Goal: Task Accomplishment & Management: Use online tool/utility

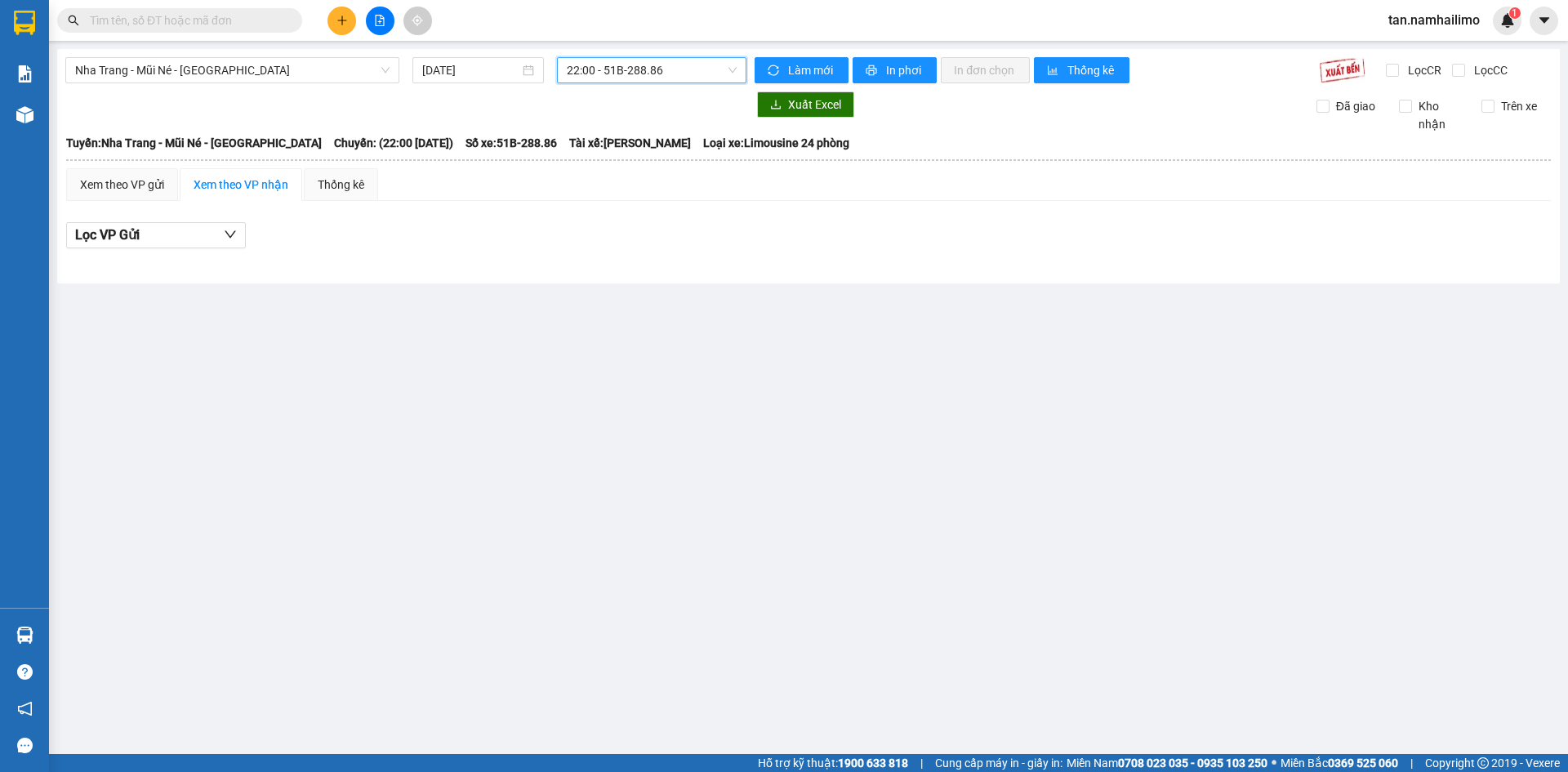
click at [1440, 21] on span "tan.namhailimo" at bounding box center [1433, 20] width 117 height 20
click at [1422, 54] on span "Đăng xuất" at bounding box center [1442, 51] width 83 height 18
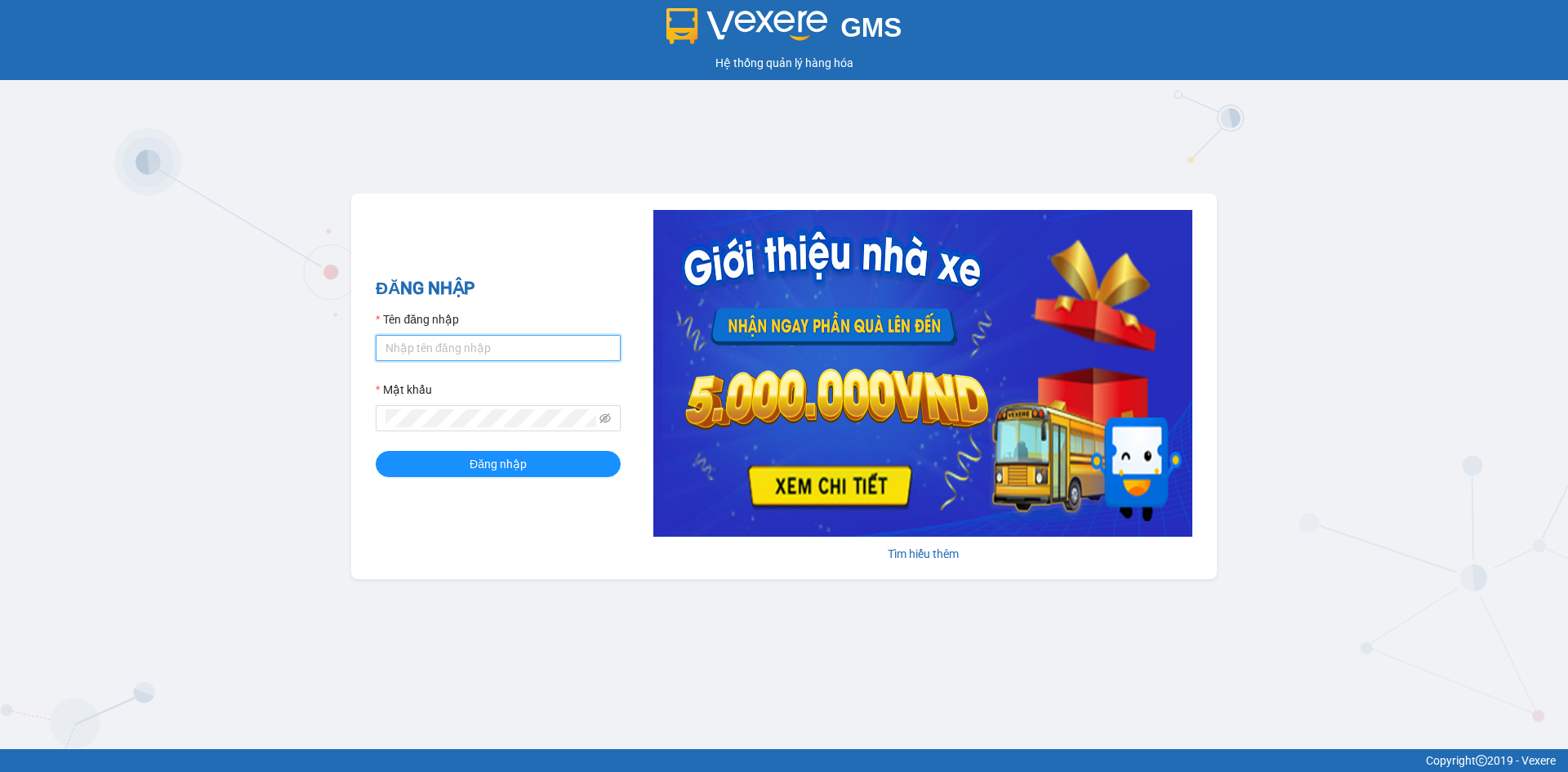
click at [509, 342] on input "Tên đăng nhập" at bounding box center [498, 347] width 245 height 26
type input "kimngan.namhailimo"
click at [376, 451] on button "Đăng nhập" at bounding box center [498, 464] width 245 height 26
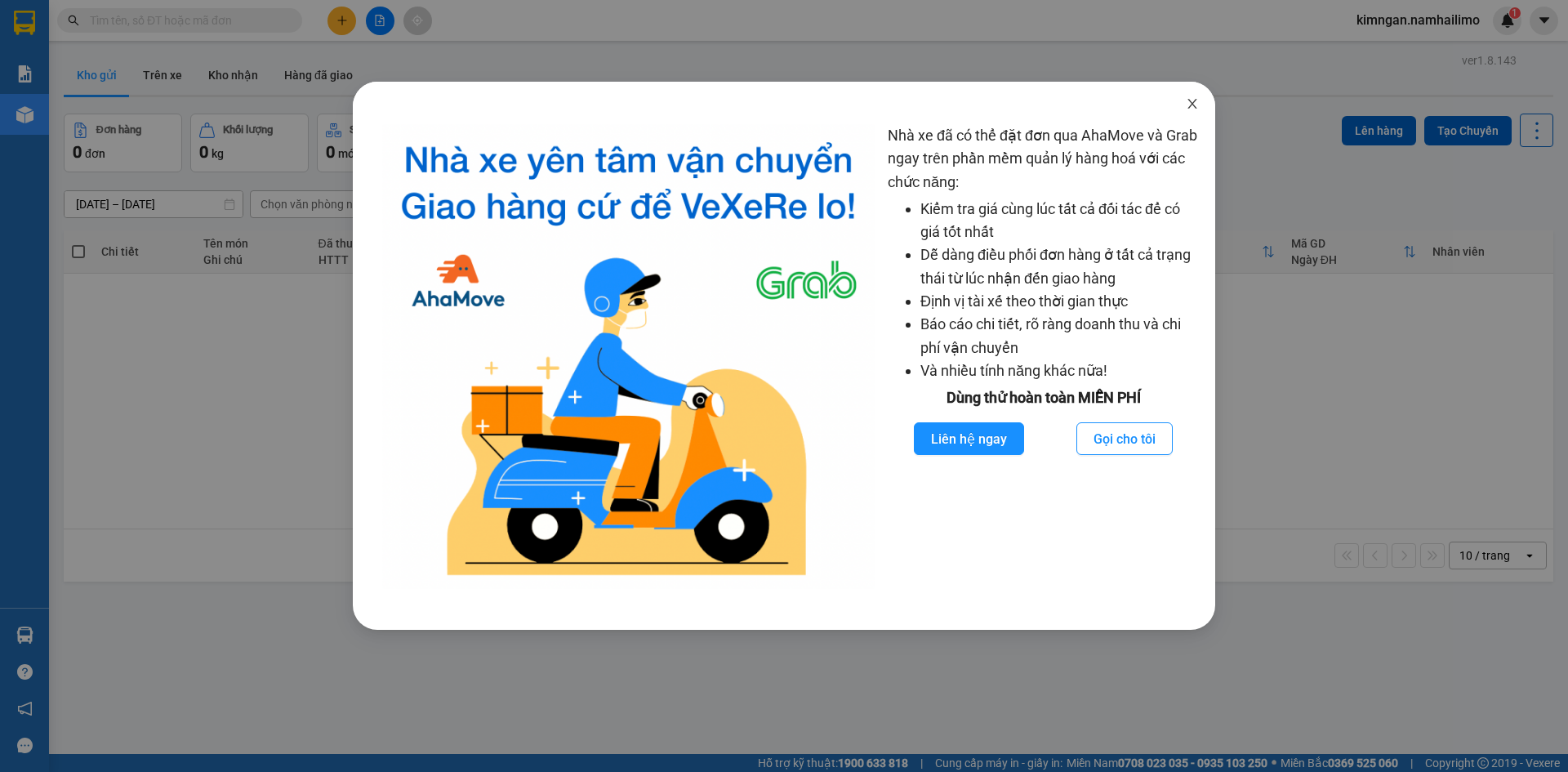
click at [1186, 99] on icon "close" at bounding box center [1192, 104] width 13 height 13
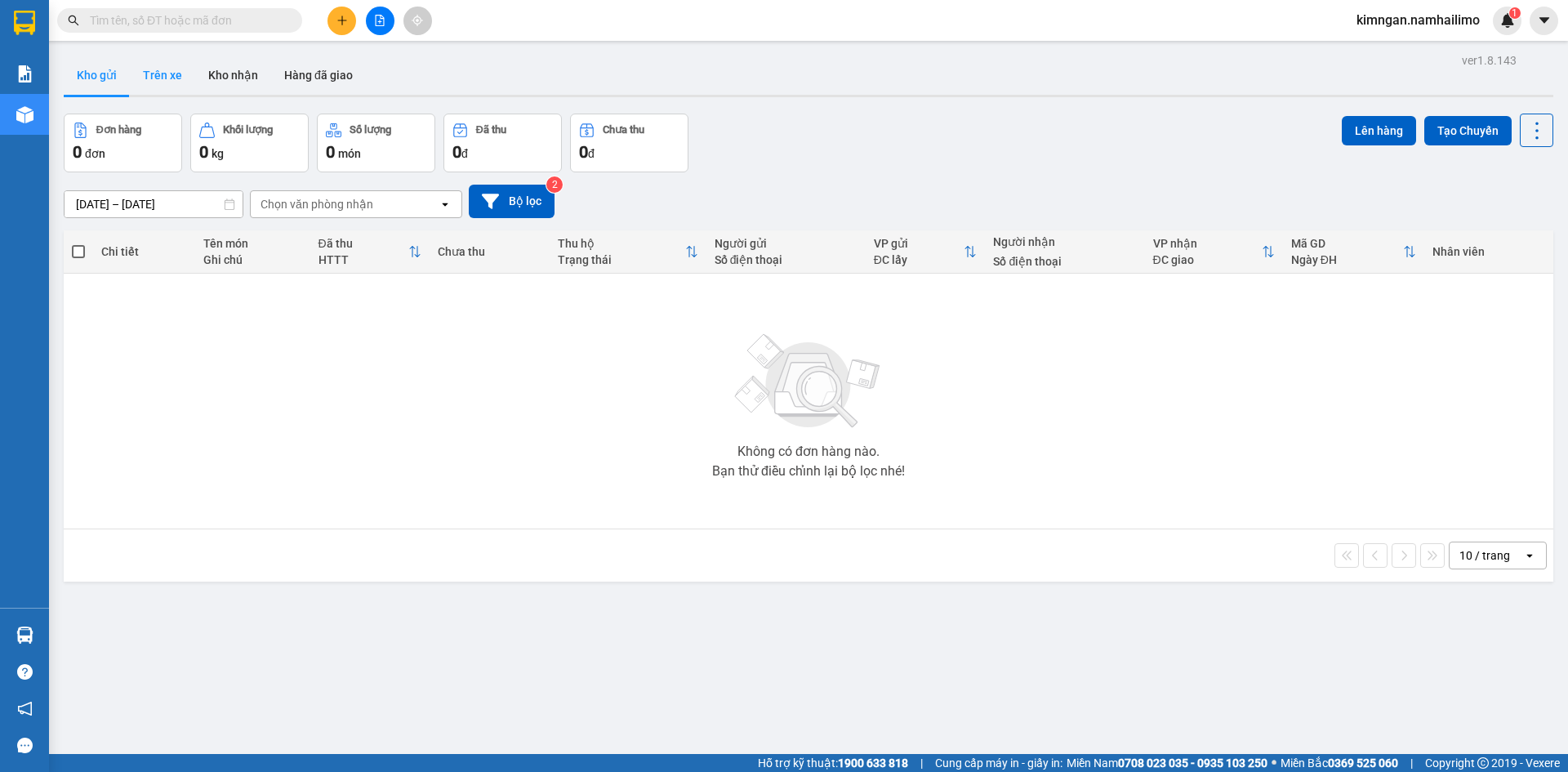
click at [151, 79] on button "Trên xe" at bounding box center [163, 75] width 65 height 39
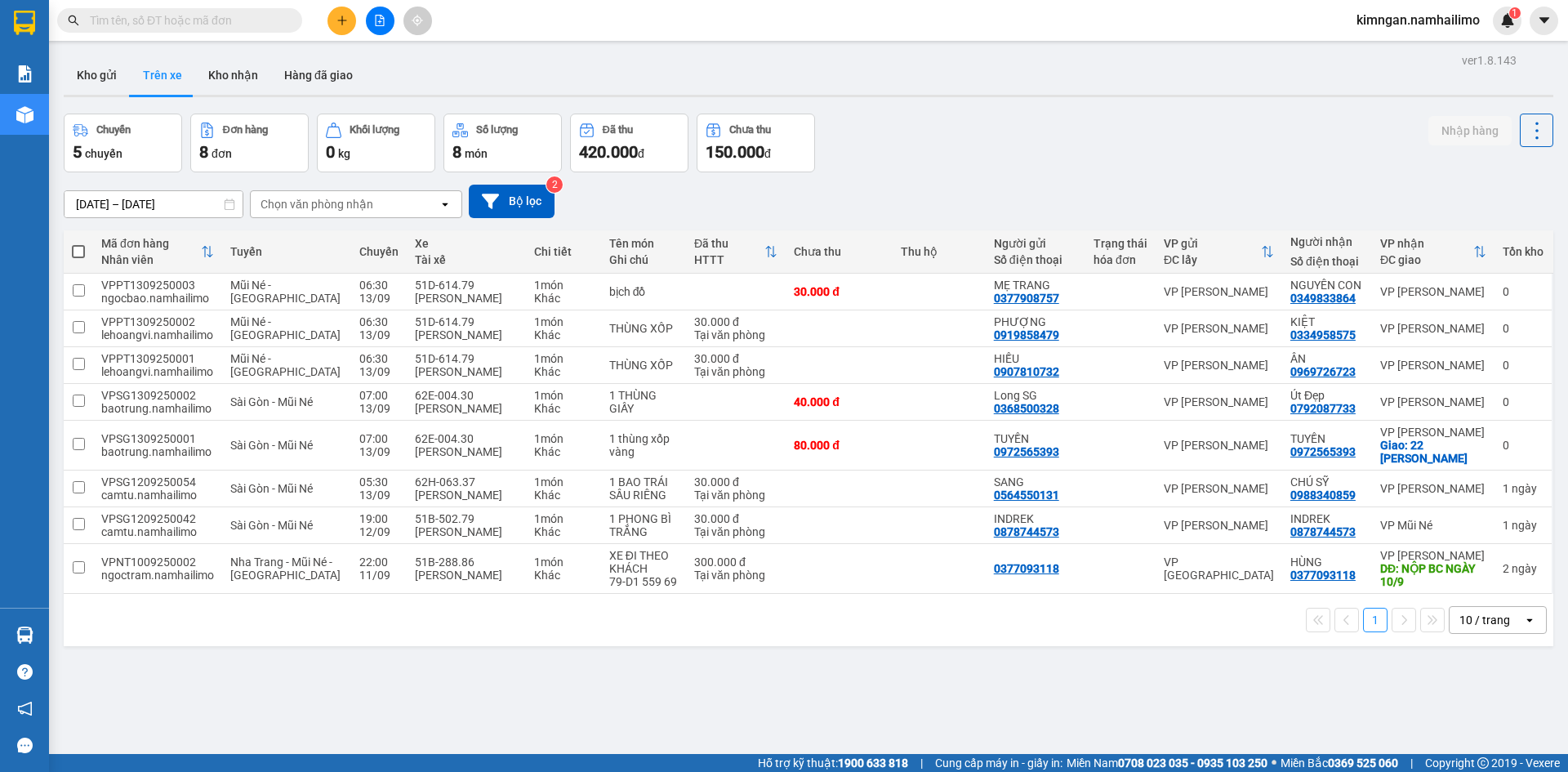
click at [357, 181] on div "11/09/2025 – 13/09/2025 Press the down arrow key to interact with the calendar …" at bounding box center [809, 202] width 1490 height 58
click at [359, 196] on div "Chọn văn phòng nhận" at bounding box center [345, 204] width 188 height 26
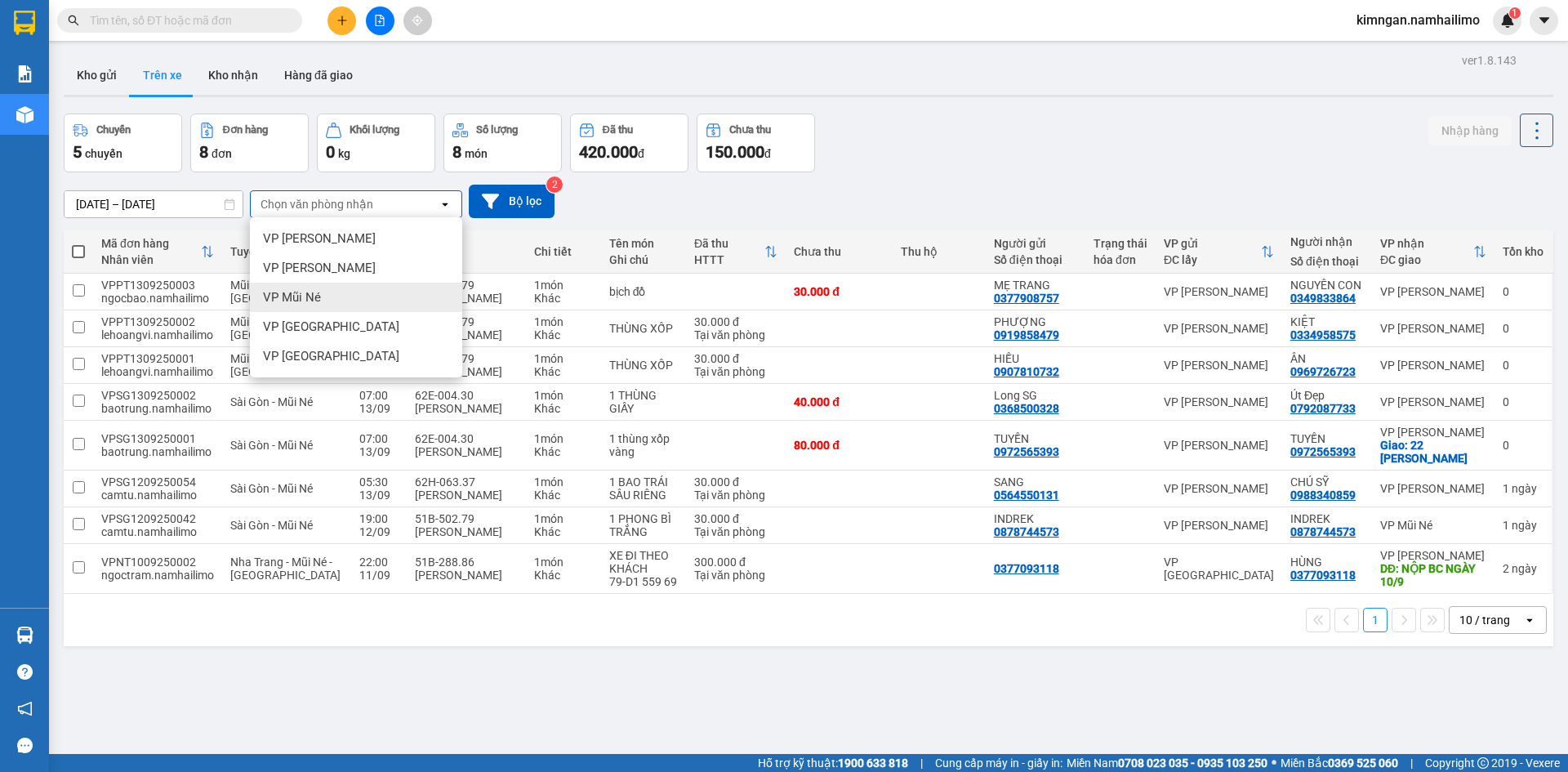
click at [356, 298] on div "VP Mũi Né" at bounding box center [357, 297] width 213 height 29
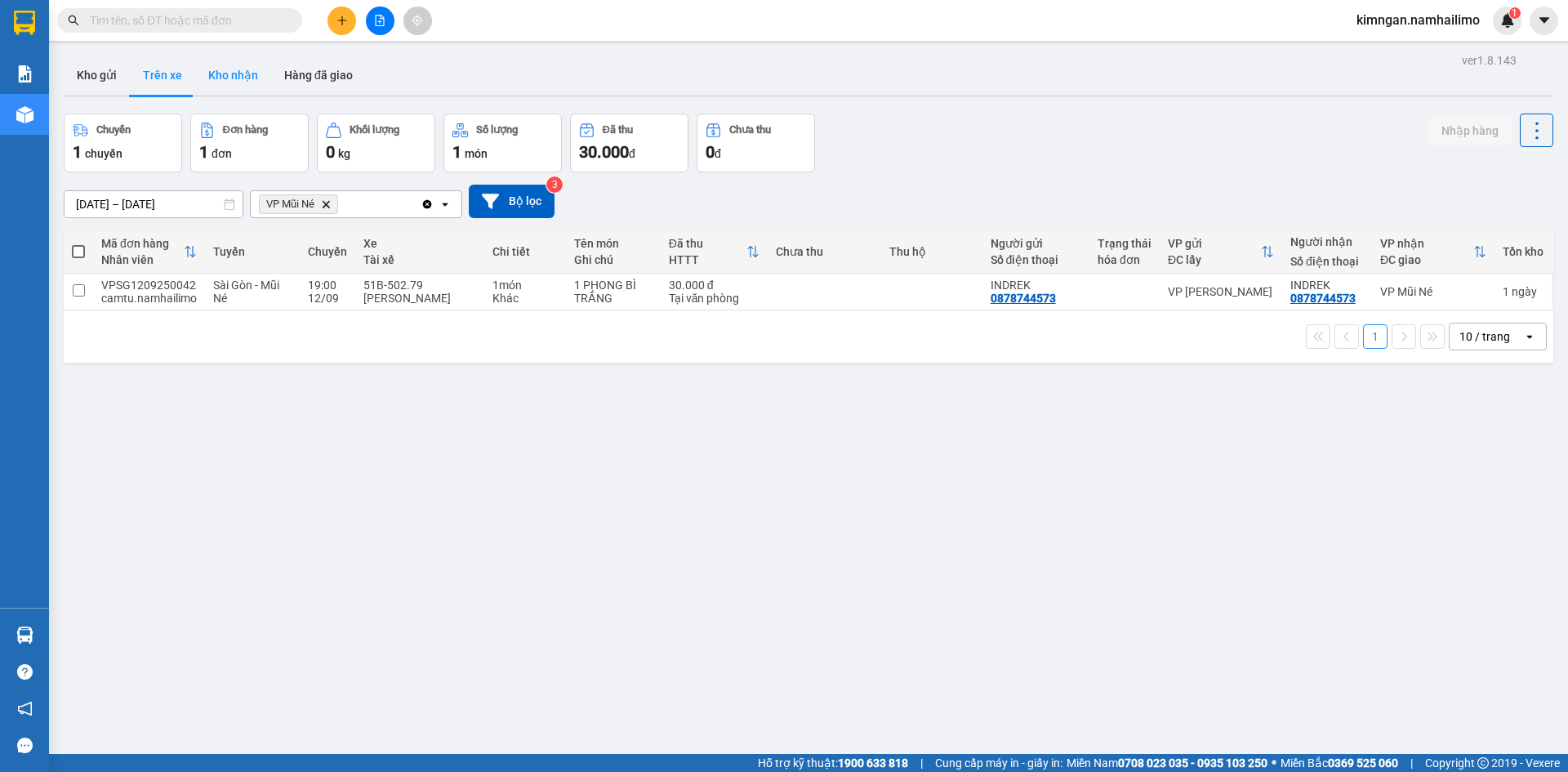
click at [232, 81] on button "Kho nhận" at bounding box center [234, 75] width 76 height 39
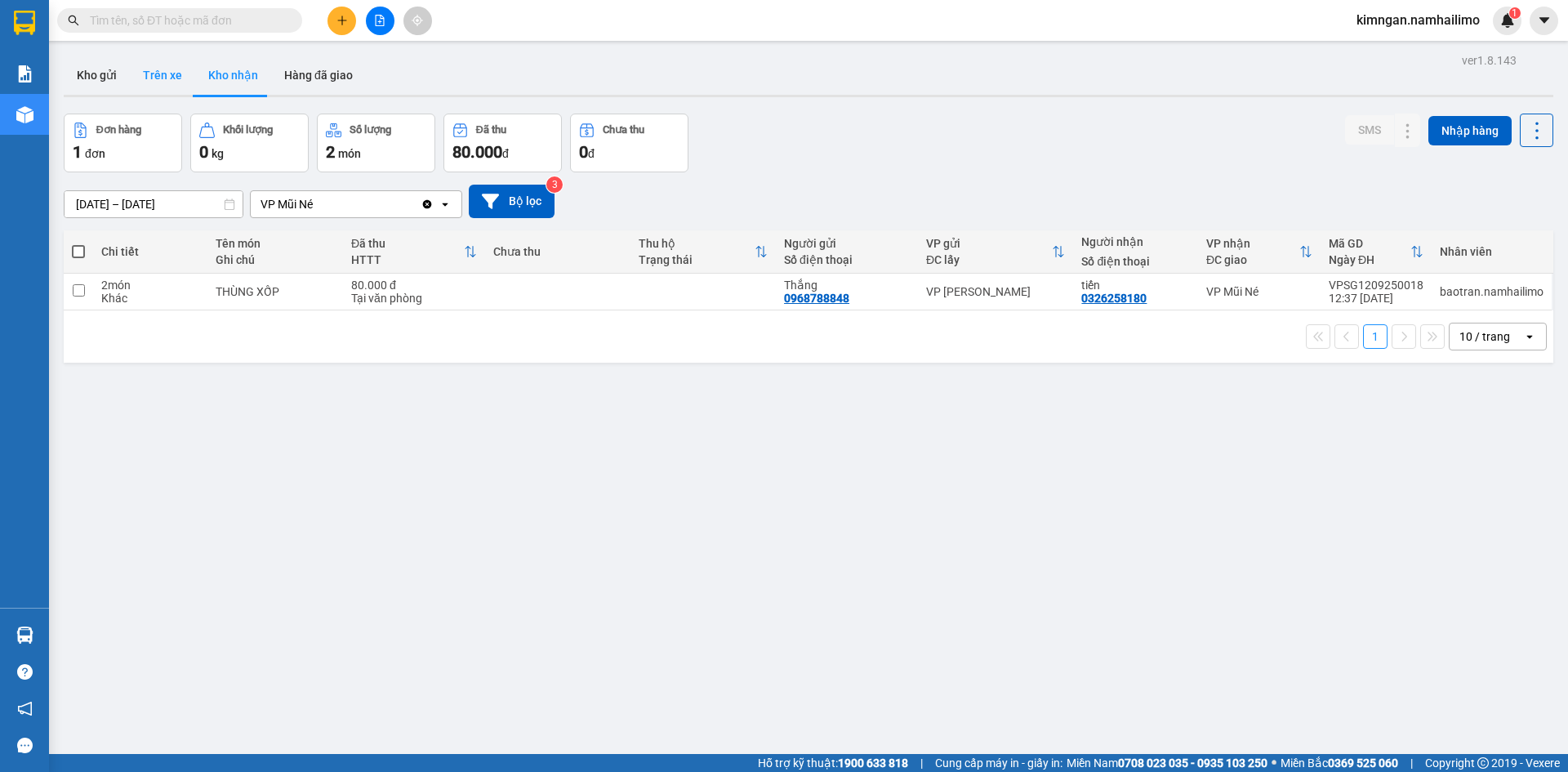
click at [143, 69] on button "Trên xe" at bounding box center [163, 75] width 65 height 39
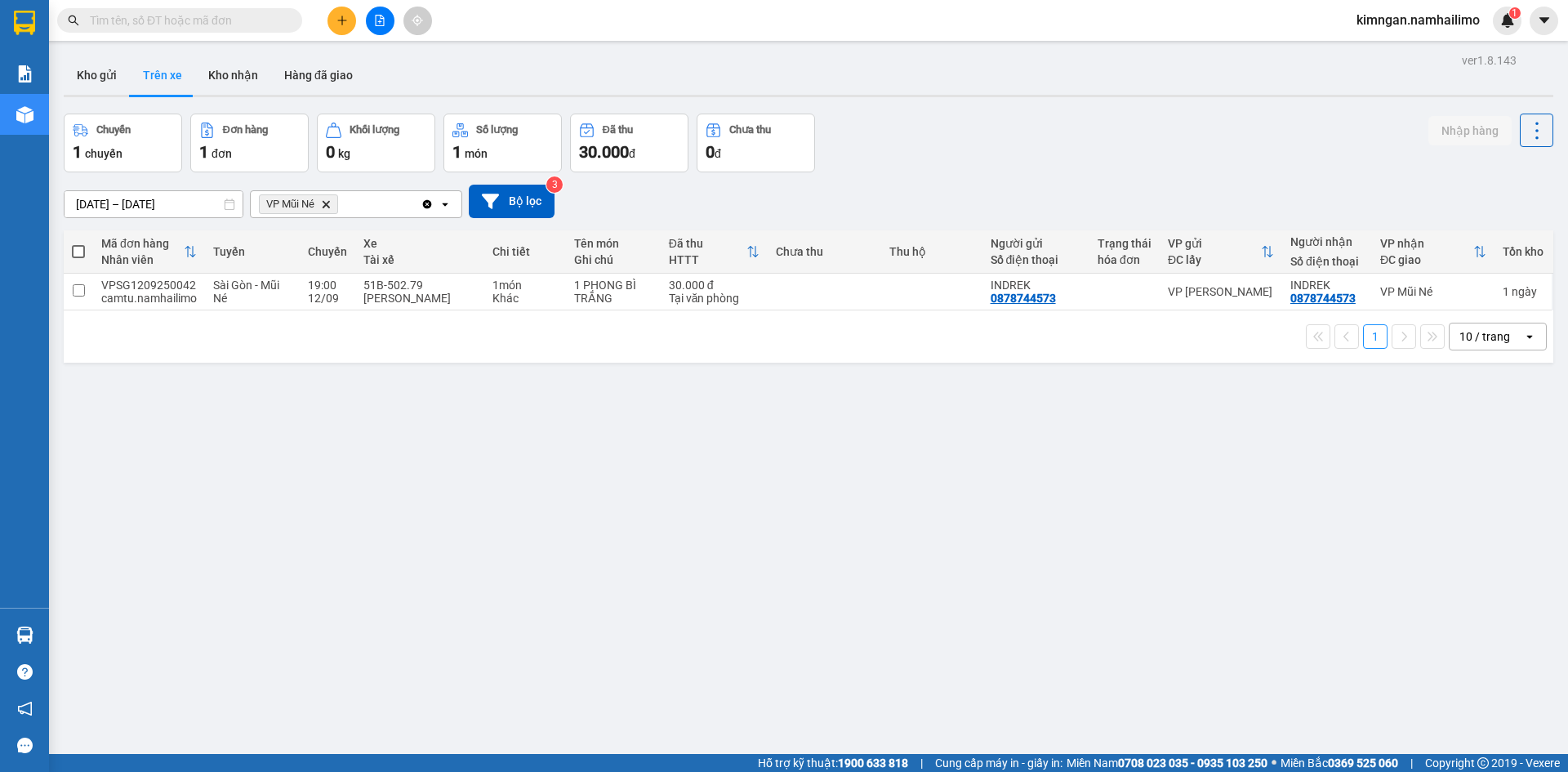
click at [330, 203] on icon "VP Mũi Né, close by backspace" at bounding box center [327, 204] width 7 height 7
click at [330, 203] on div "Chọn văn phòng nhận" at bounding box center [317, 205] width 113 height 16
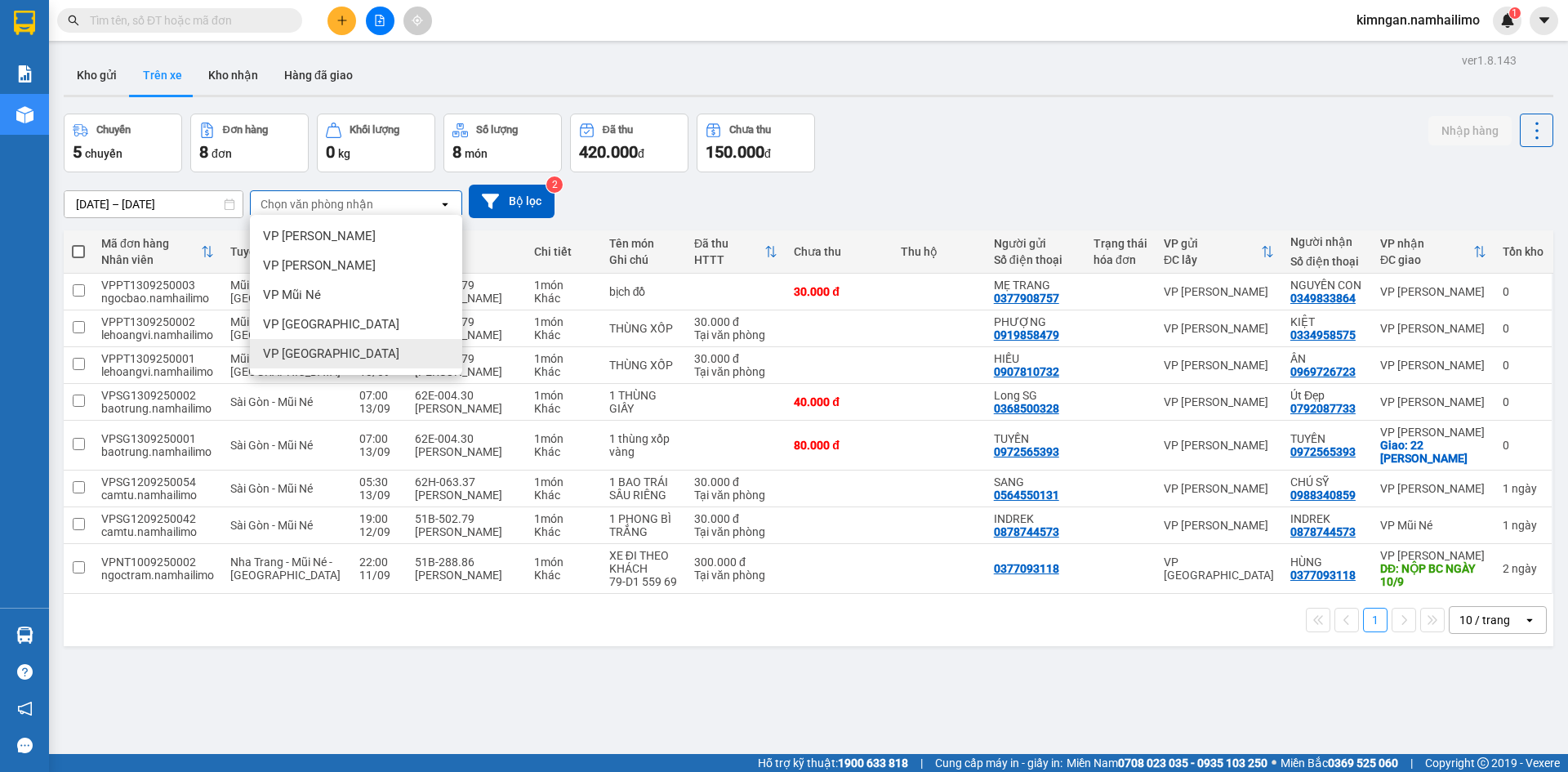
click at [336, 351] on span "VP chợ Mũi Né" at bounding box center [331, 354] width 136 height 16
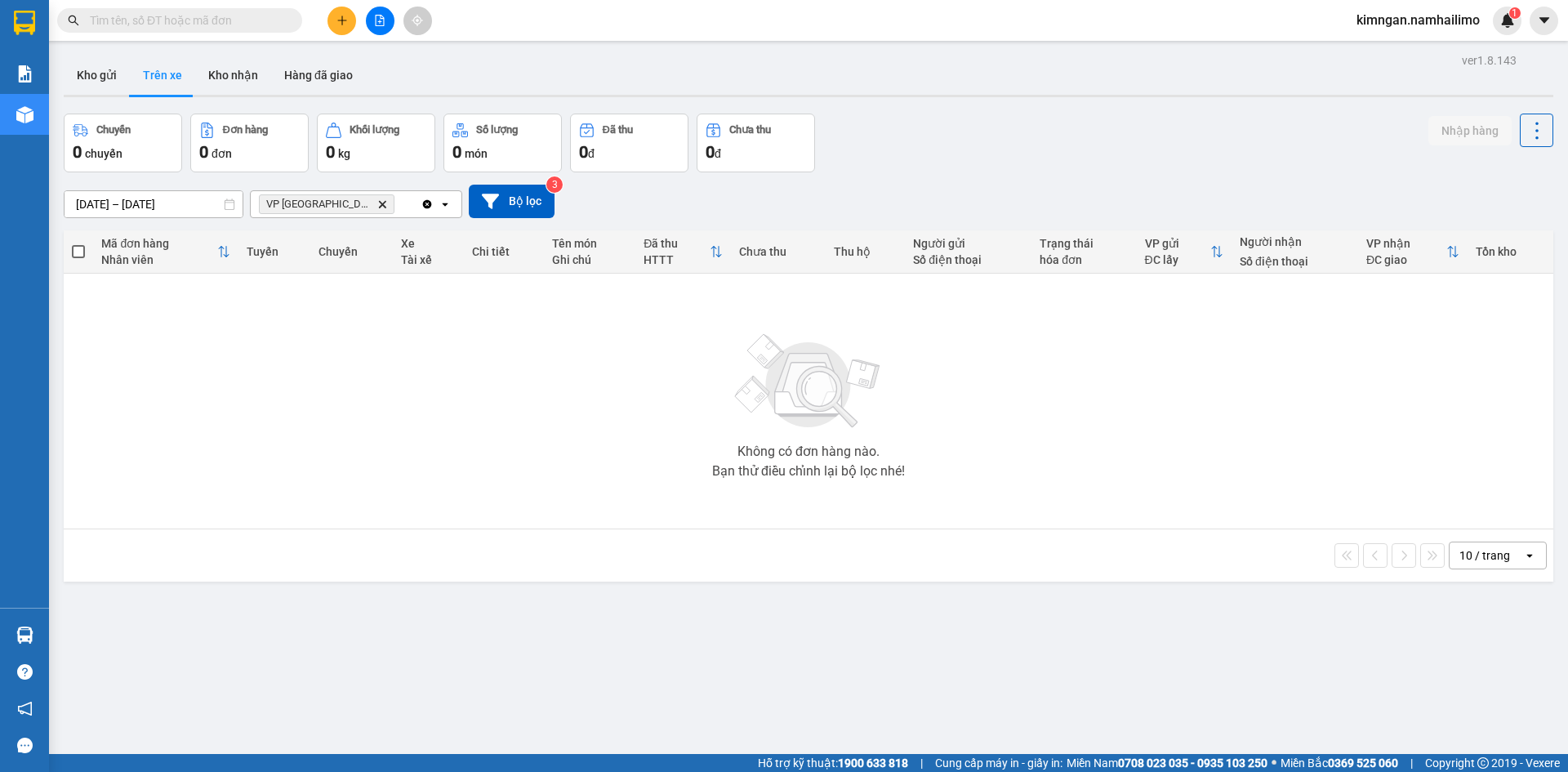
click at [377, 201] on icon "Delete" at bounding box center [382, 204] width 10 height 10
click at [349, 201] on div "Chọn văn phòng nhận" at bounding box center [317, 205] width 113 height 16
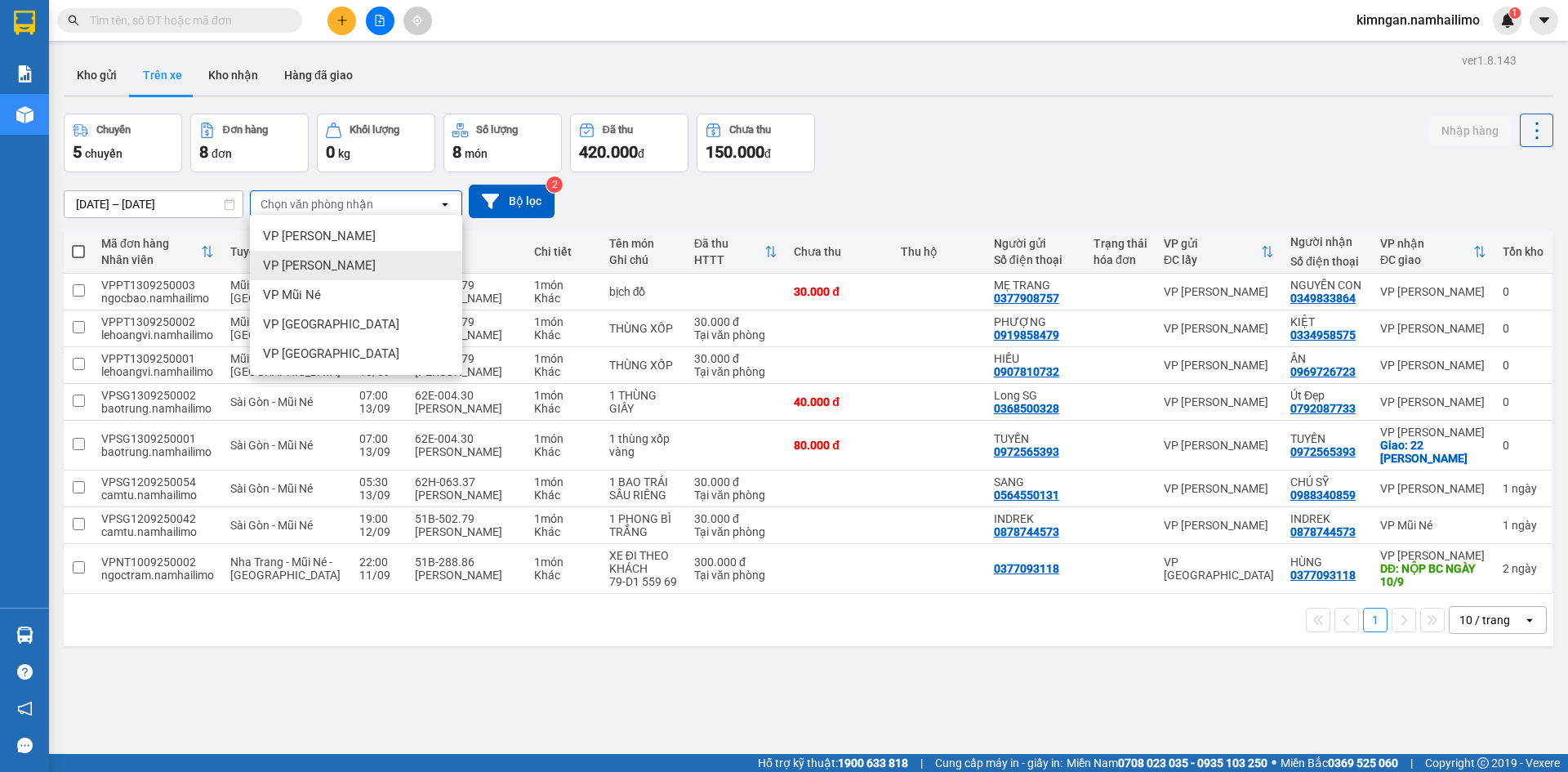
click at [327, 257] on span "VP Phan Thiết" at bounding box center [319, 266] width 113 height 16
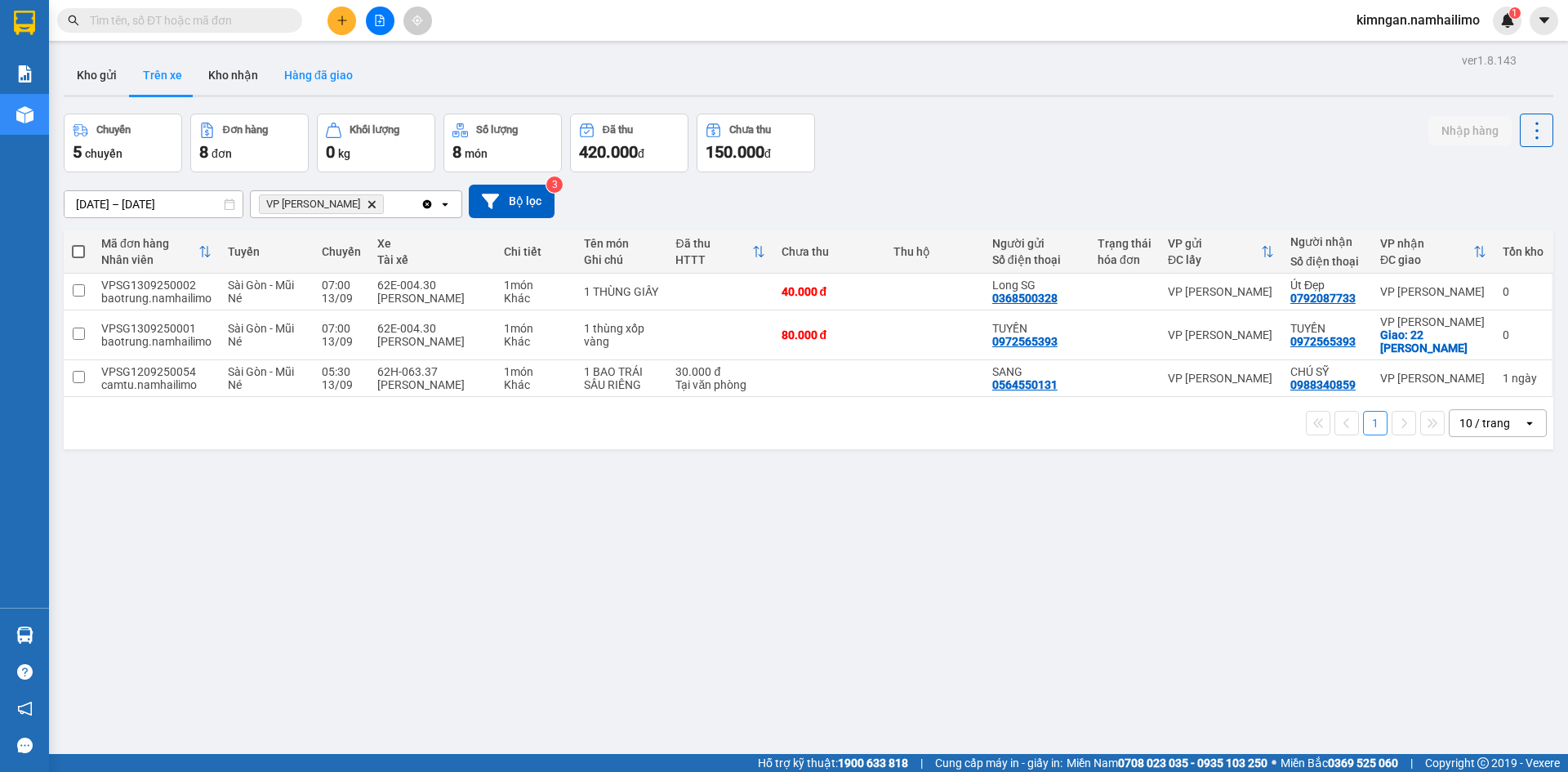
click at [319, 84] on button "Hàng đã giao" at bounding box center [318, 75] width 95 height 39
